Goal: Task Accomplishment & Management: Manage account settings

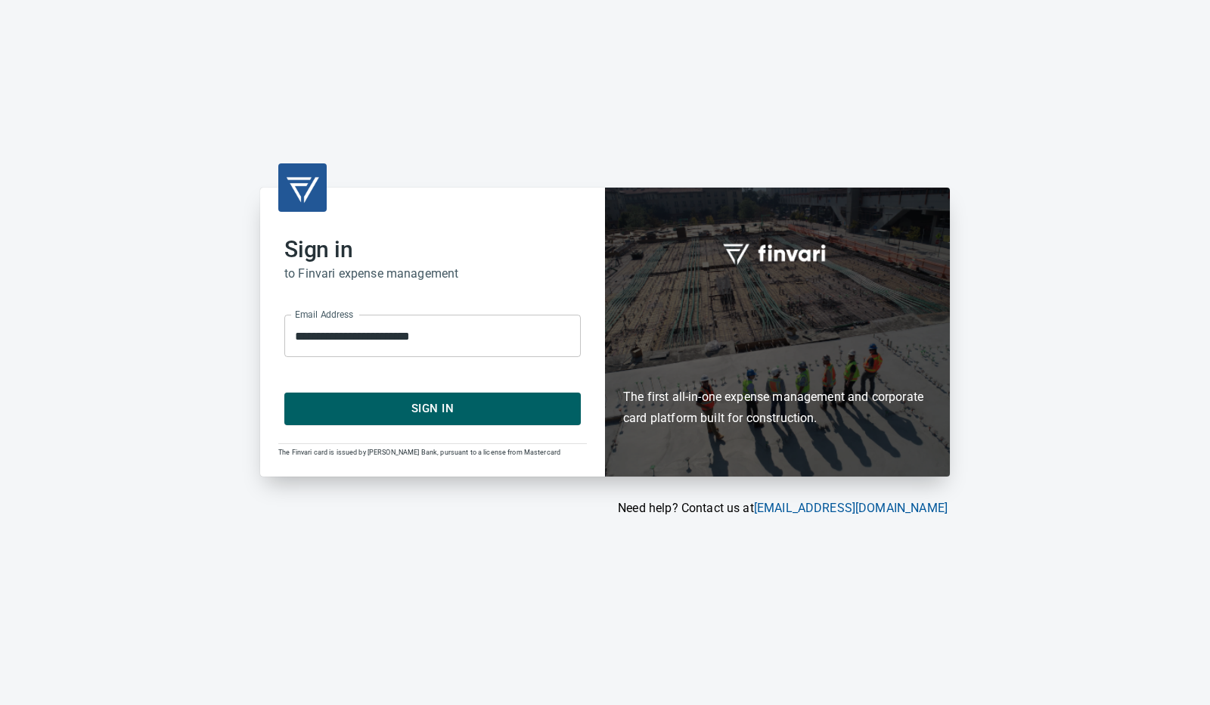
click at [454, 411] on span "Sign In" at bounding box center [432, 409] width 263 height 20
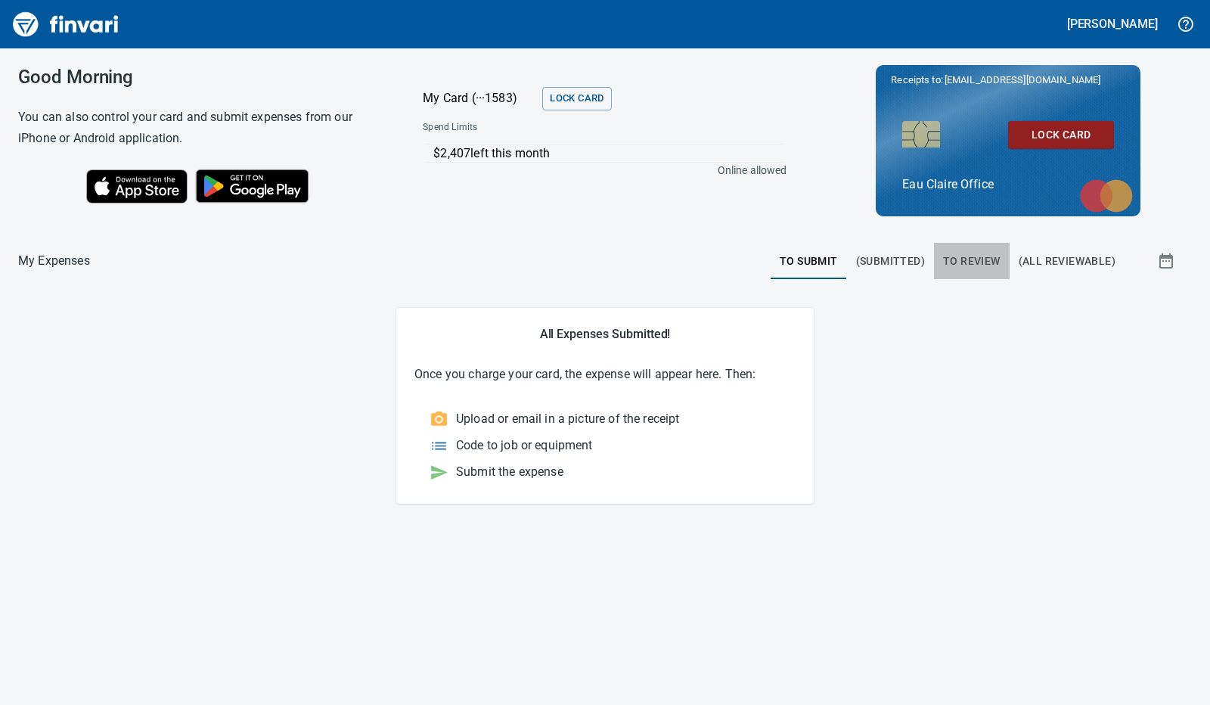
click at [982, 259] on span "To Review" at bounding box center [971, 261] width 57 height 19
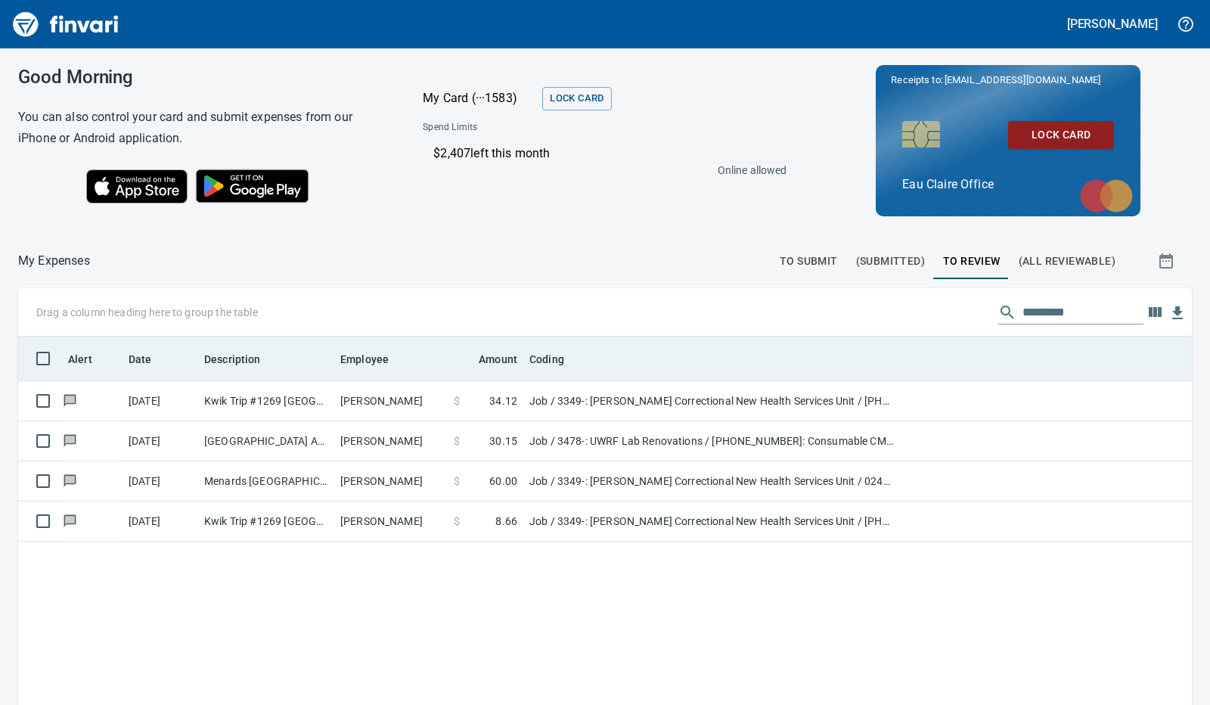
scroll to position [526, 1150]
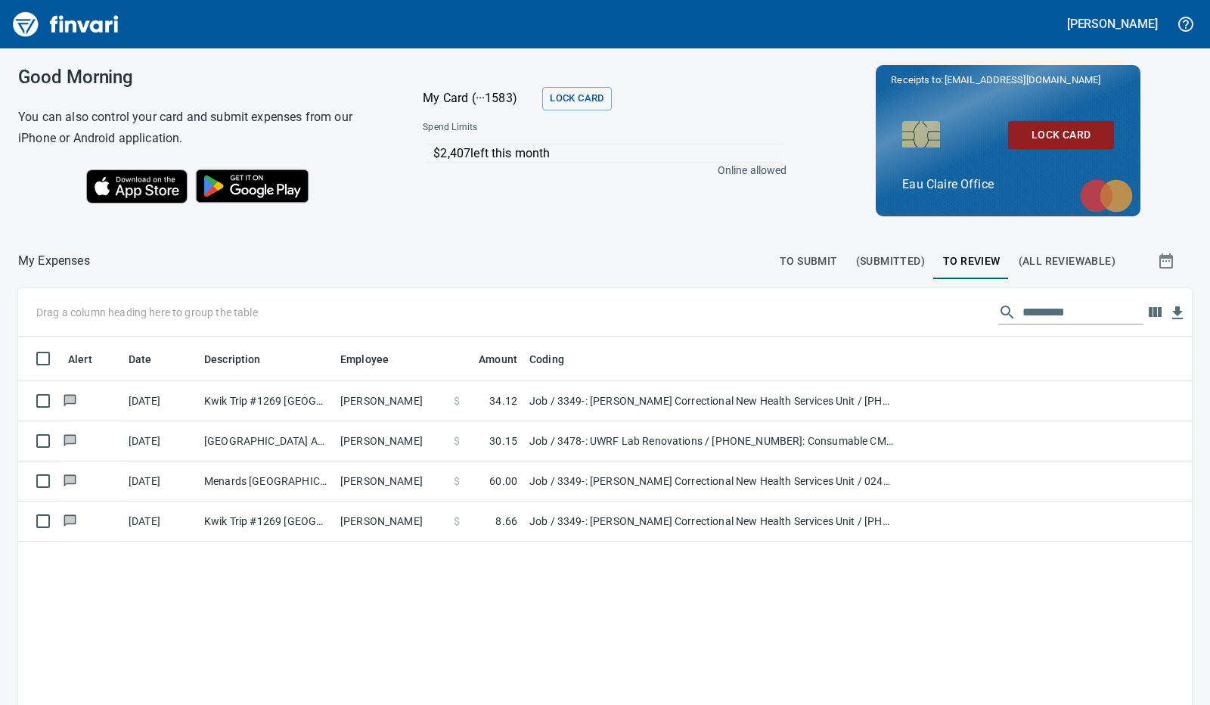
click at [425, 611] on div "Alert Date Description Employee Amount Coding [DATE] Kwik Trip #1269 [GEOGRAPHI…" at bounding box center [605, 607] width 1174 height 541
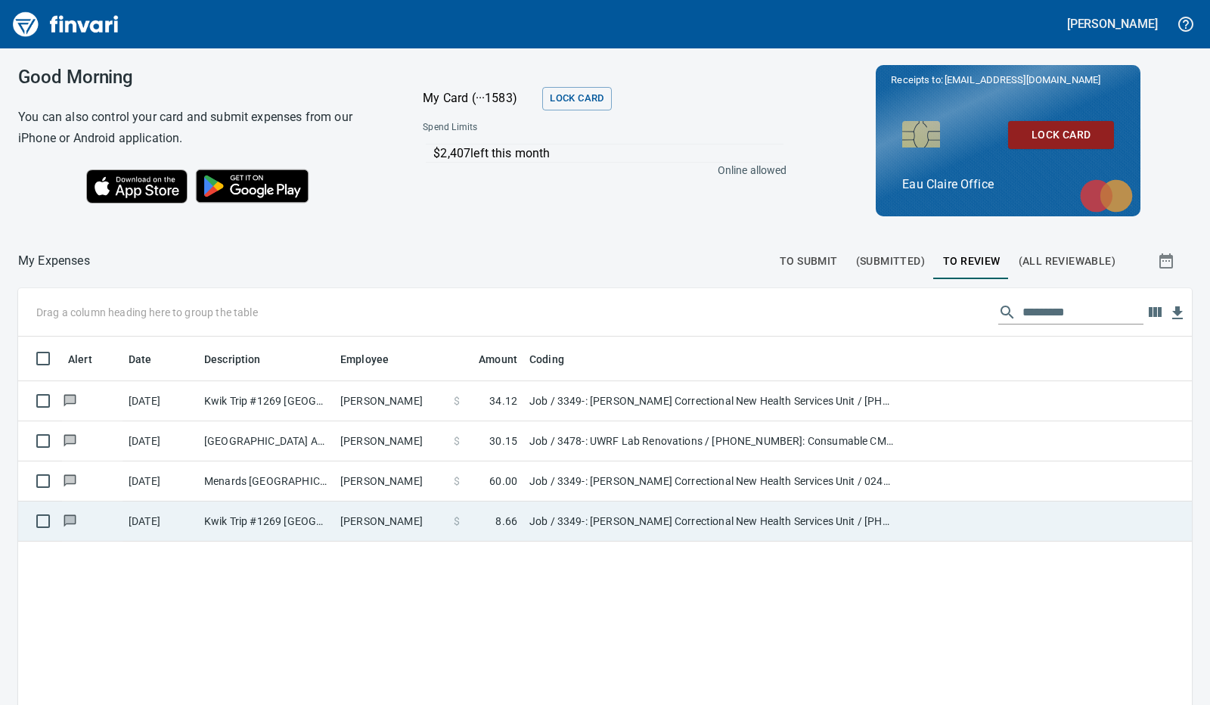
click at [393, 517] on td "[PERSON_NAME]" at bounding box center [390, 521] width 113 height 40
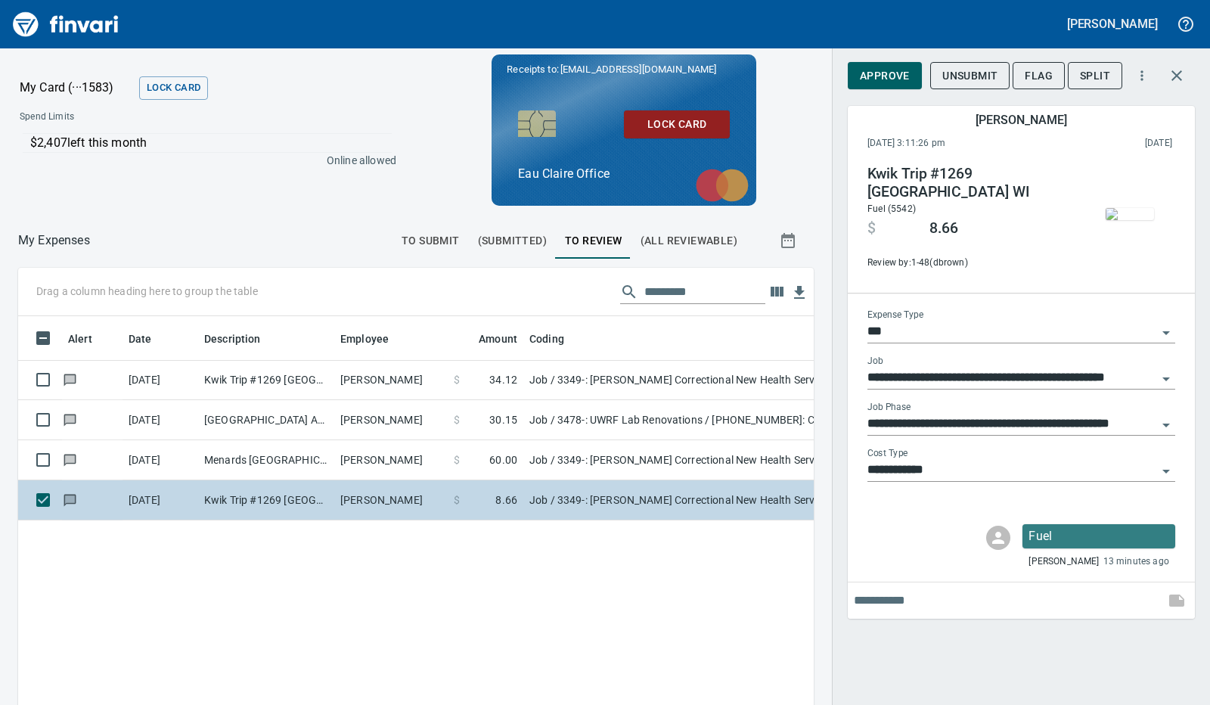
scroll to position [515, 761]
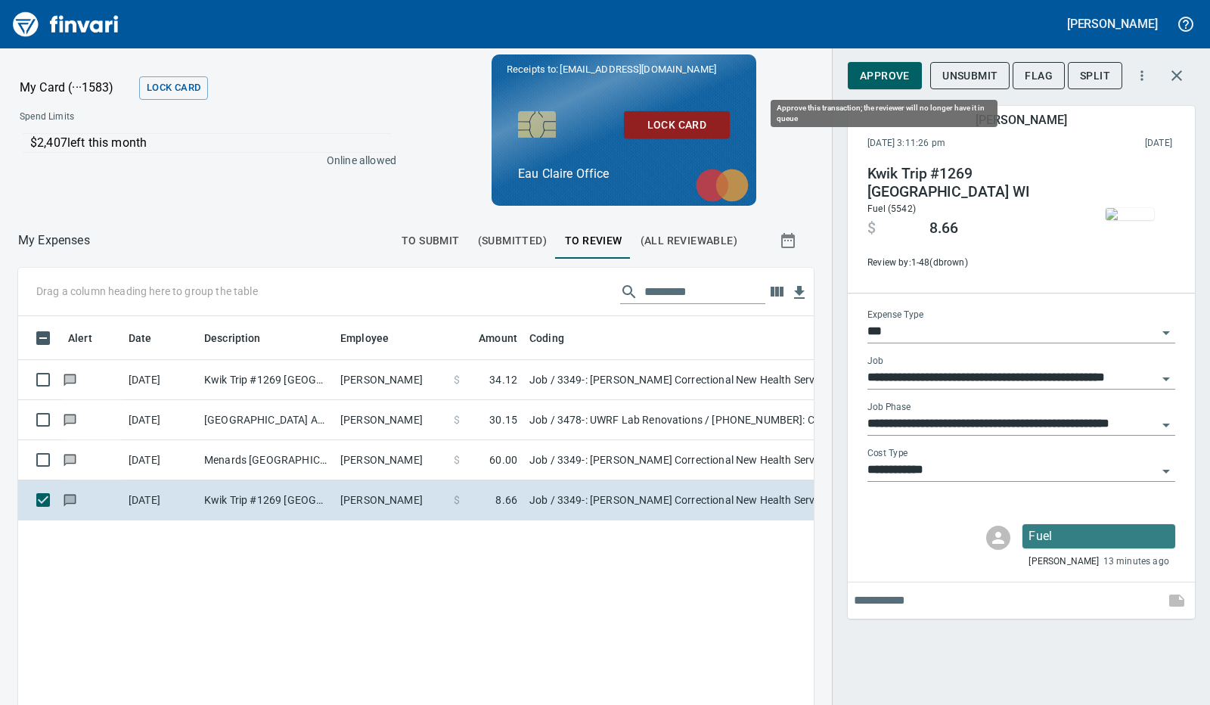
click at [894, 73] on span "Approve" at bounding box center [885, 76] width 50 height 19
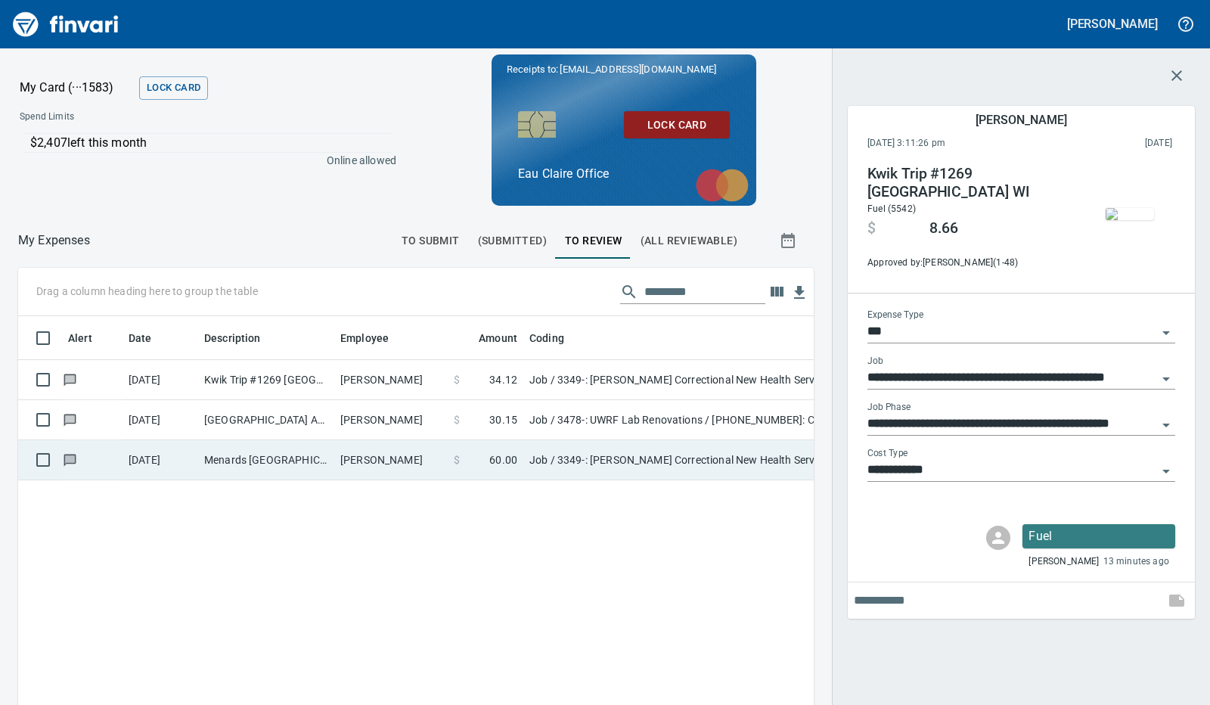
click at [408, 458] on td "[PERSON_NAME]" at bounding box center [390, 460] width 113 height 40
type input "**********"
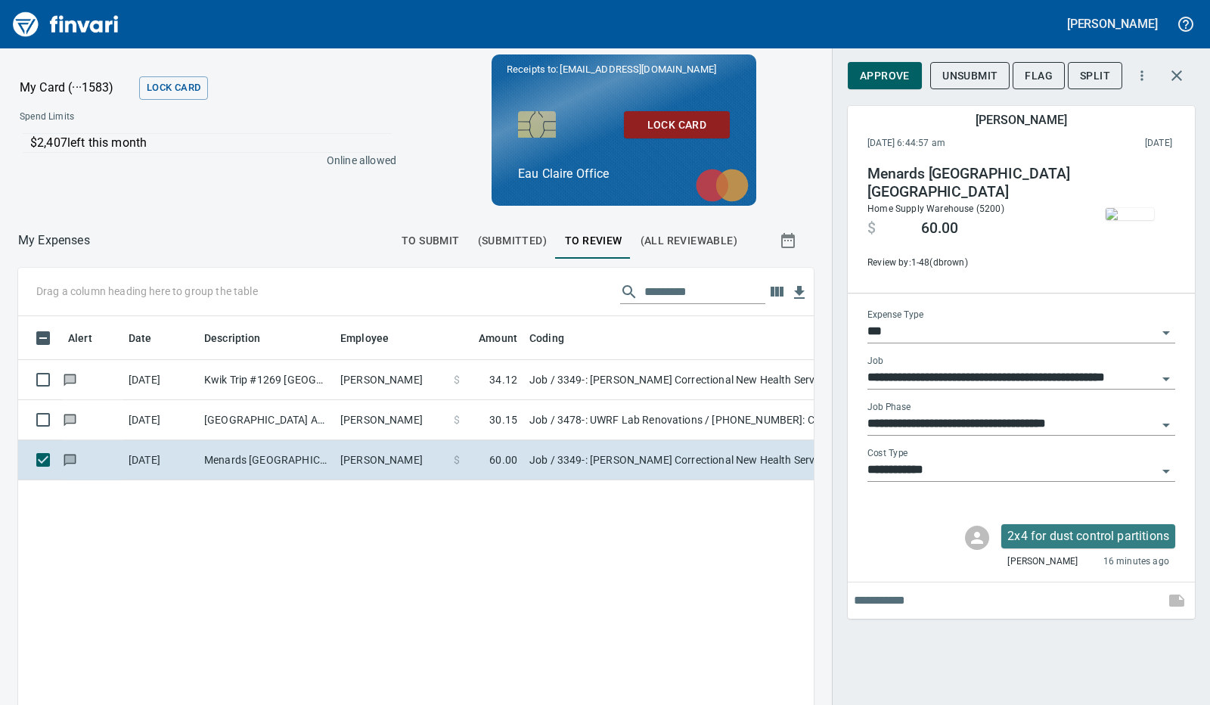
scroll to position [515, 761]
click at [891, 73] on span "Approve" at bounding box center [885, 76] width 50 height 19
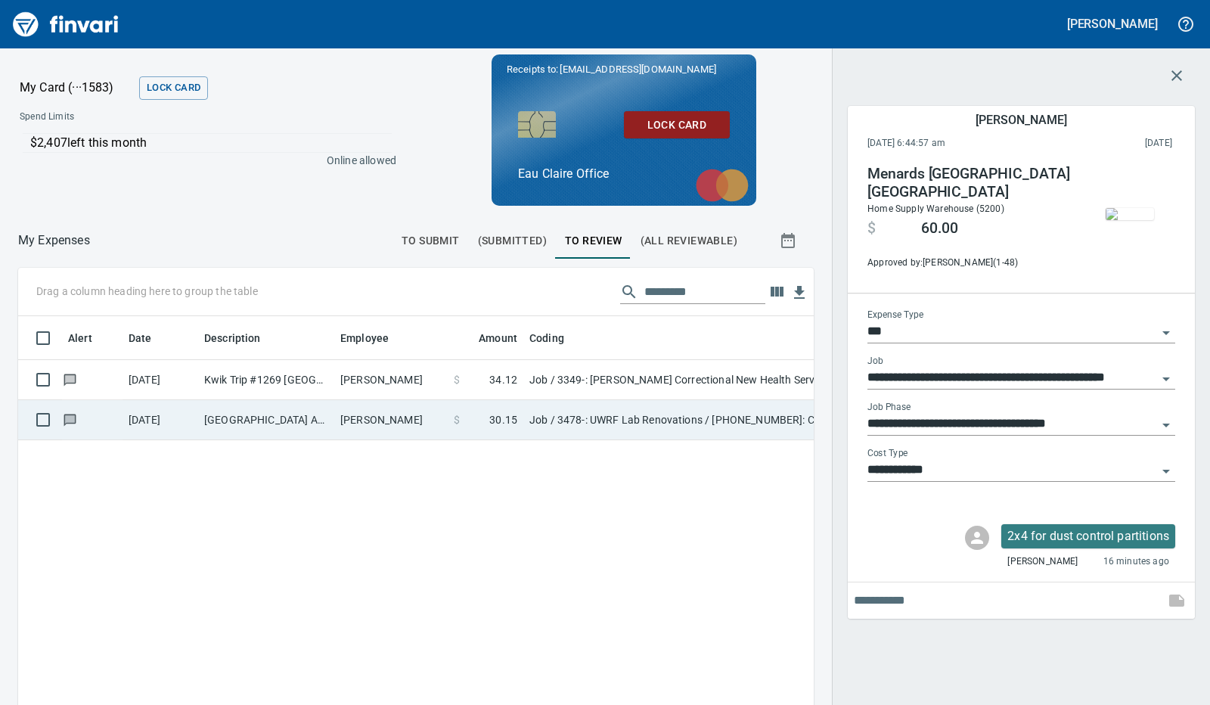
click at [424, 414] on td "[PERSON_NAME]" at bounding box center [390, 420] width 113 height 40
type input "**********"
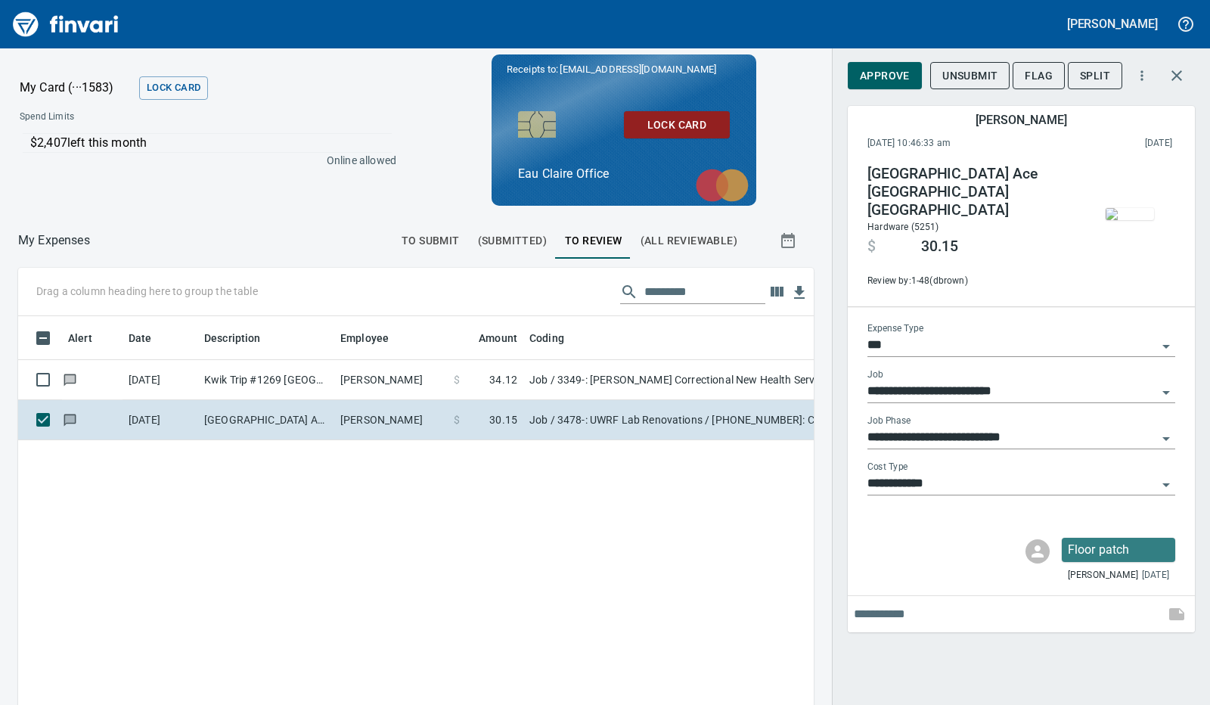
scroll to position [515, 761]
click at [886, 82] on span "Approve" at bounding box center [885, 76] width 50 height 19
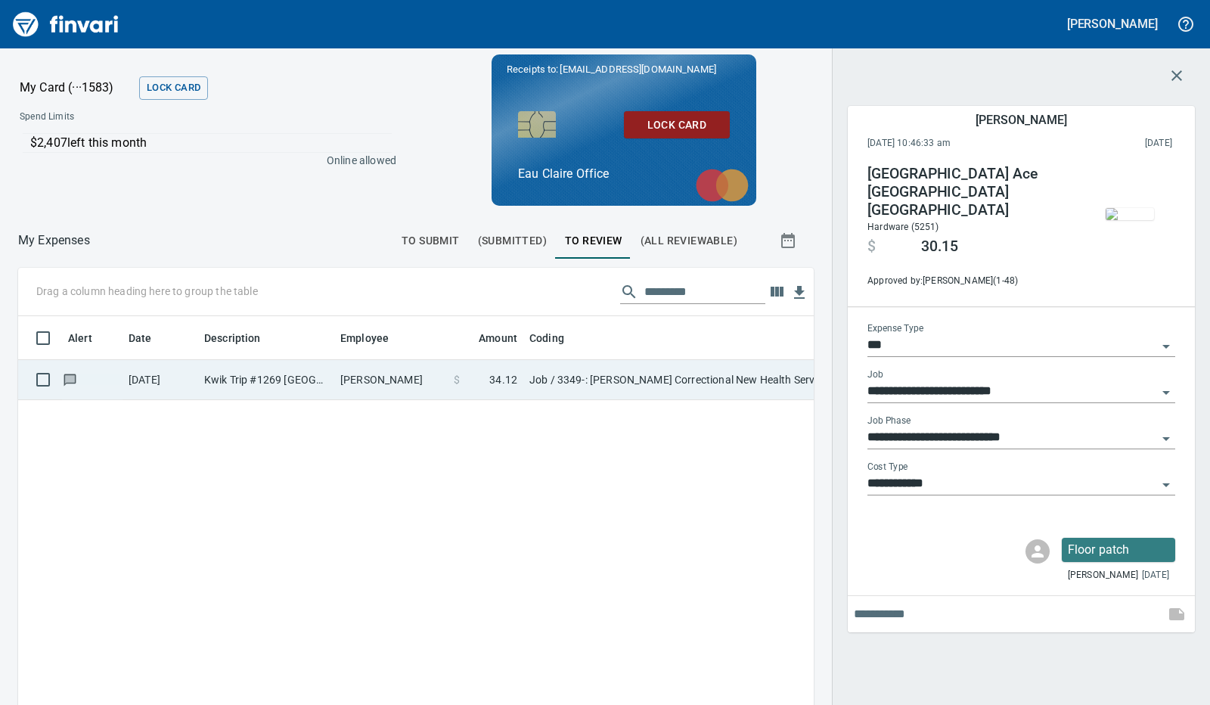
click at [266, 382] on td "Kwik Trip #1269 [GEOGRAPHIC_DATA] WI" at bounding box center [266, 380] width 136 height 40
type input "**********"
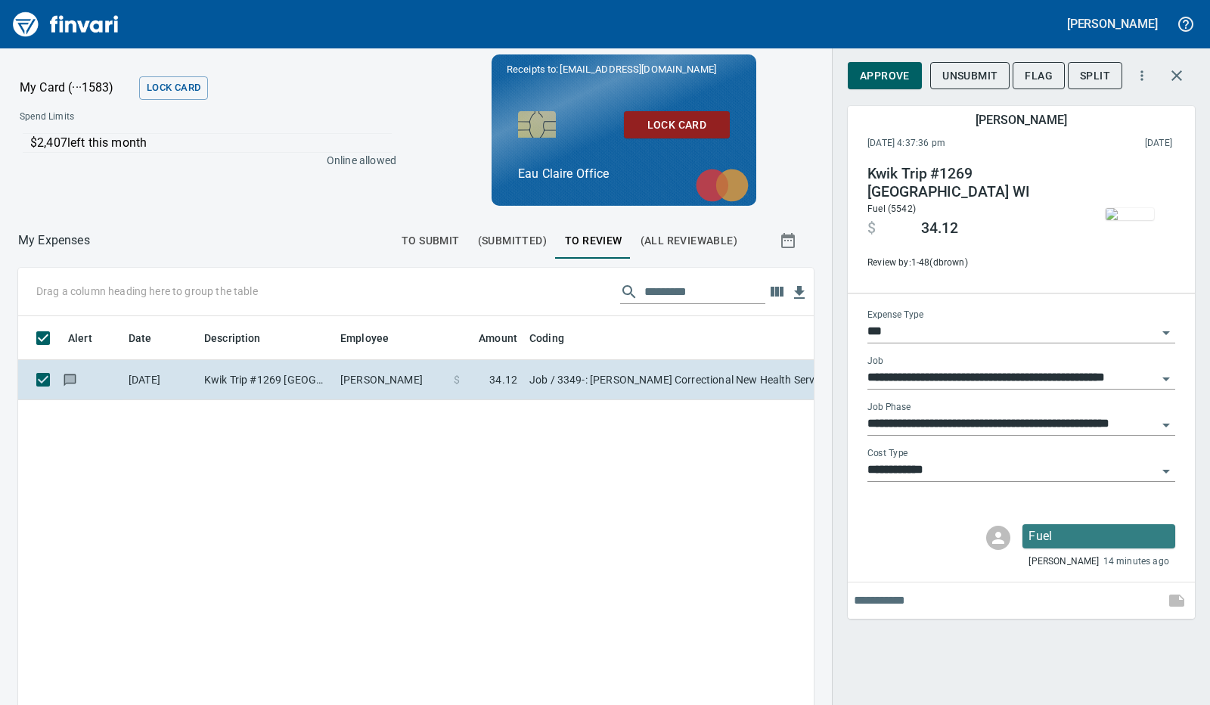
scroll to position [515, 761]
click at [861, 81] on span "Approve" at bounding box center [885, 76] width 50 height 19
